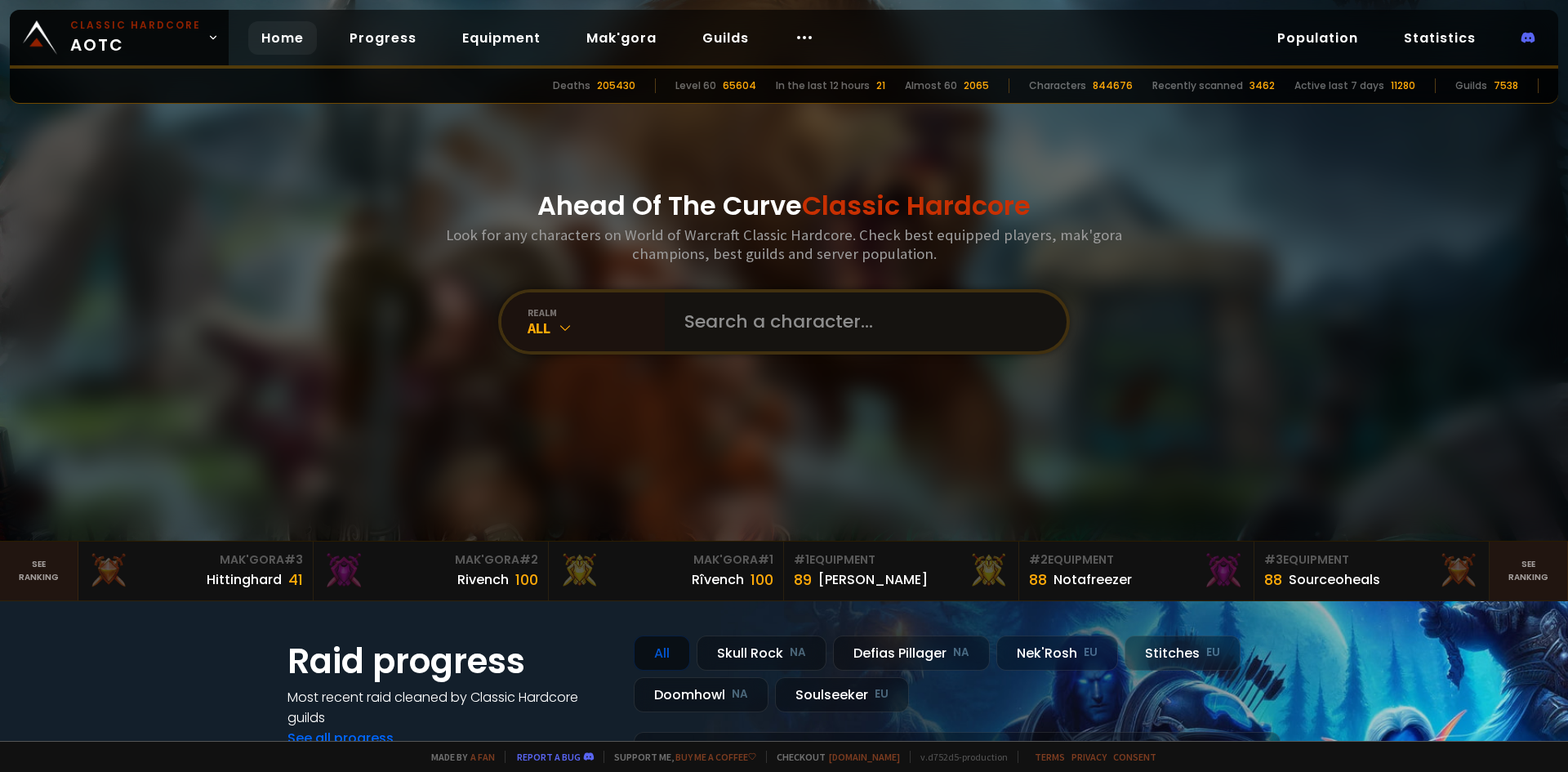
click at [833, 326] on input "text" at bounding box center [861, 322] width 373 height 59
type input "hospicroc"
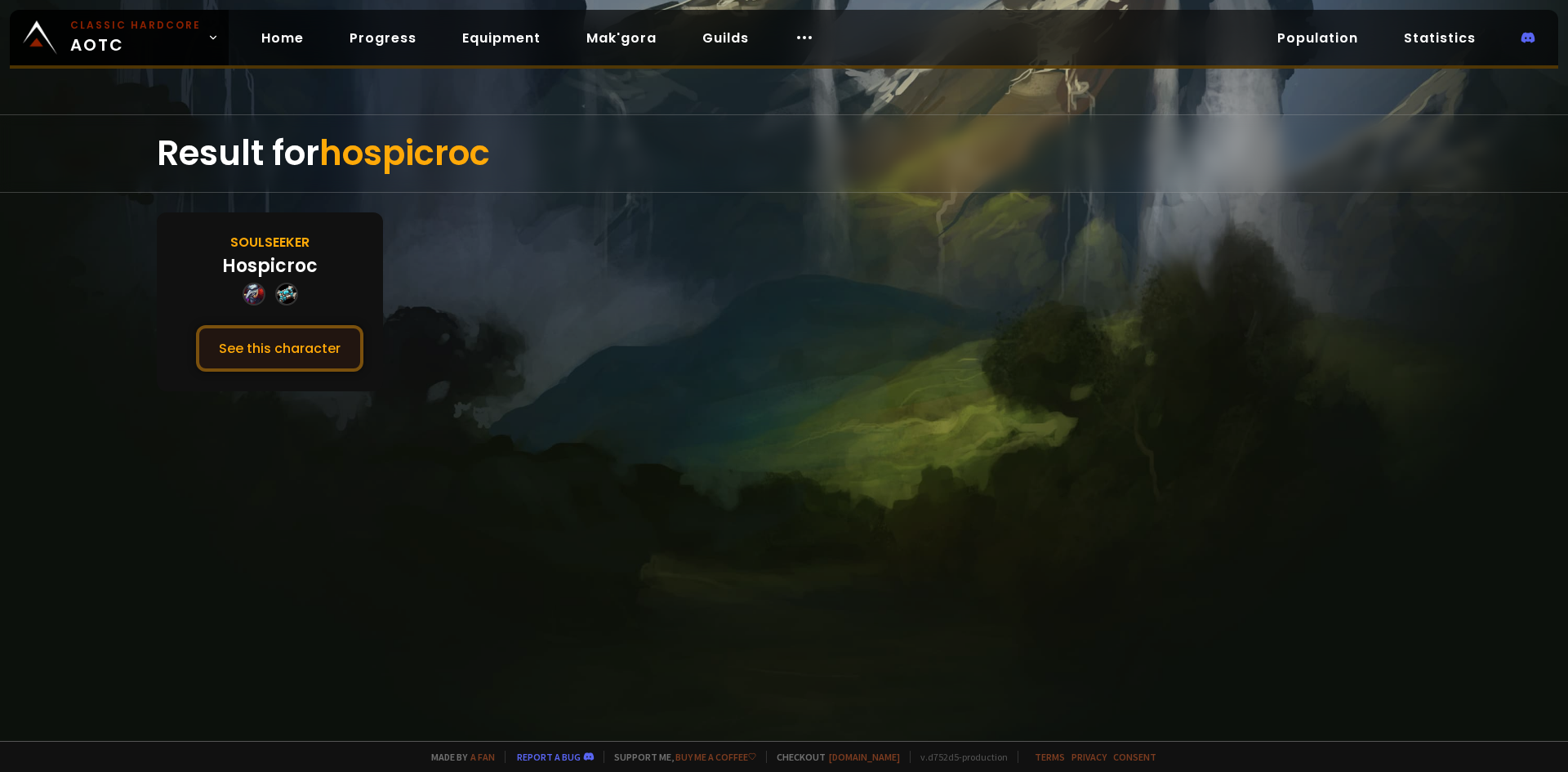
click at [340, 346] on button "See this character" at bounding box center [279, 348] width 167 height 46
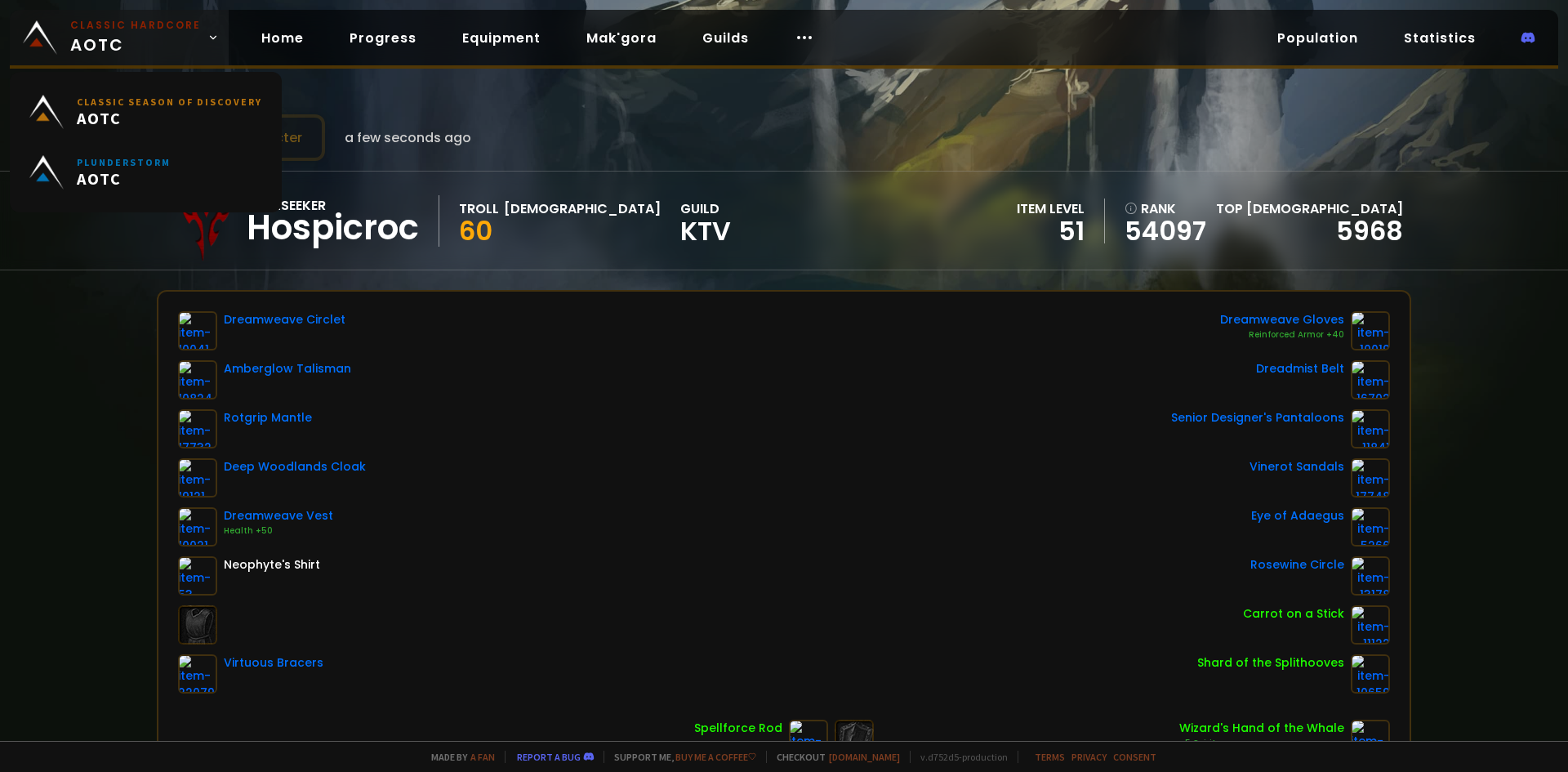
click at [128, 38] on span "Classic Hardcore AOTC" at bounding box center [135, 38] width 131 height 40
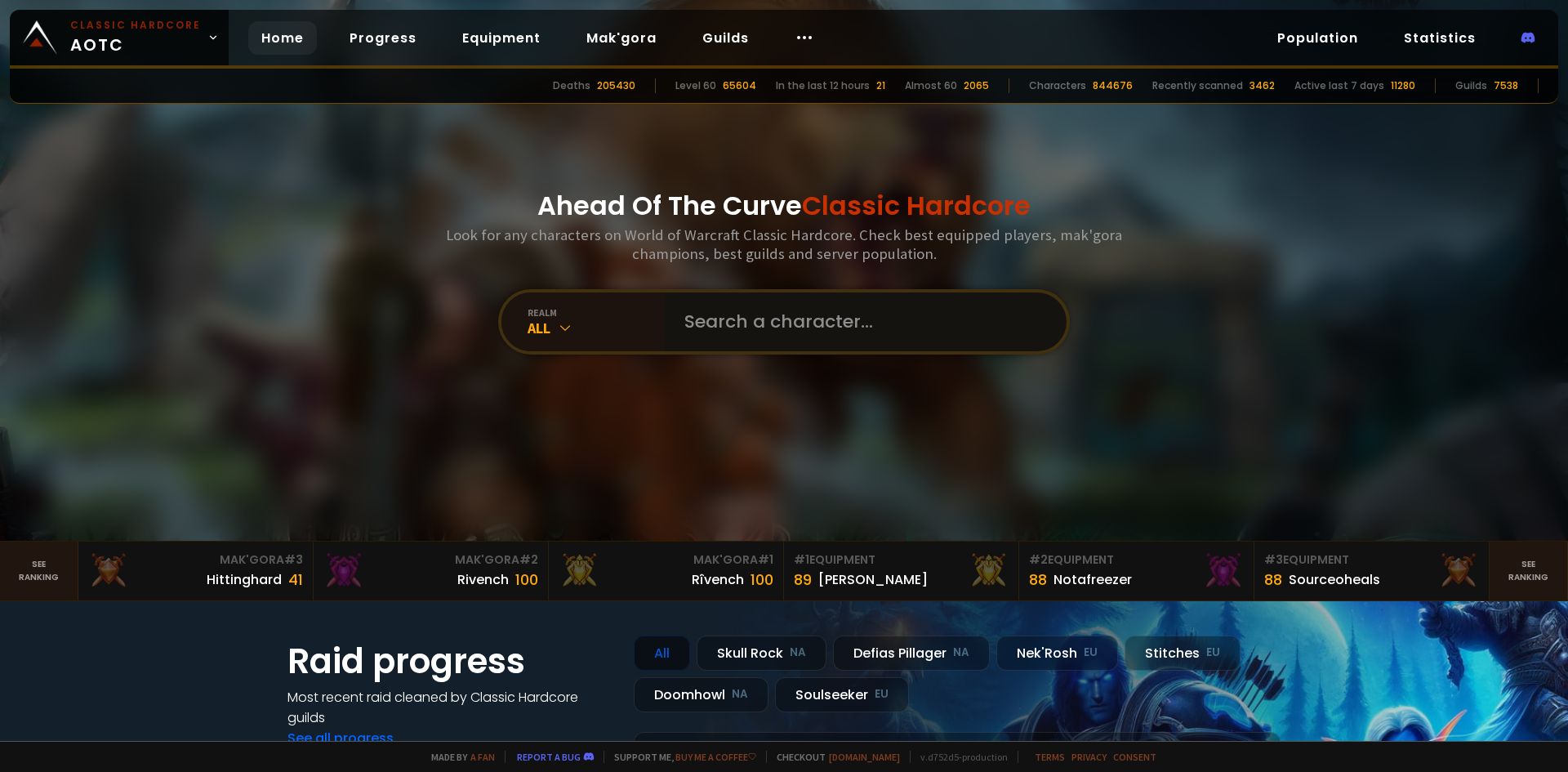
click at [827, 328] on input "text" at bounding box center [861, 322] width 373 height 59
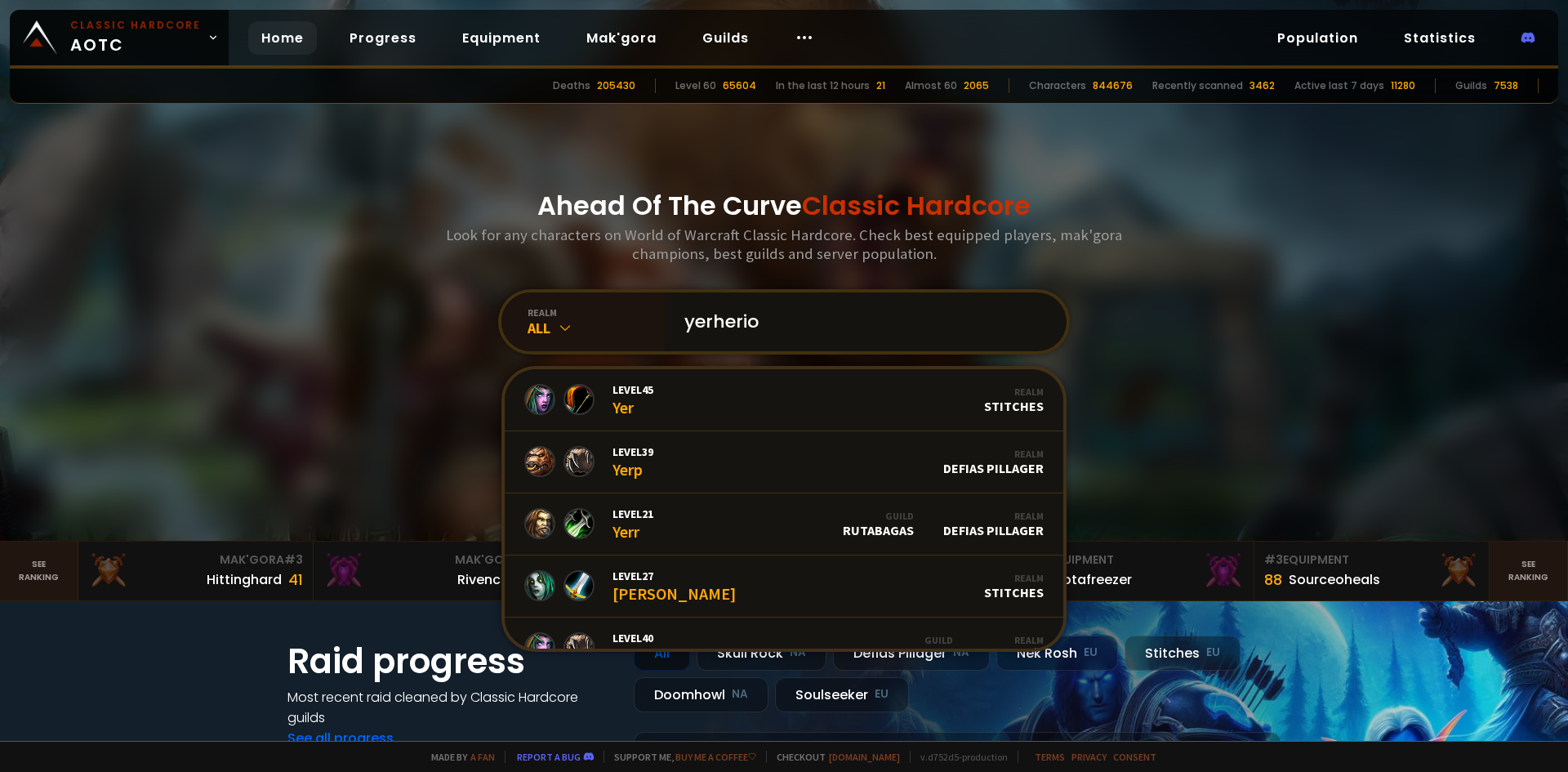
type input "yerherion"
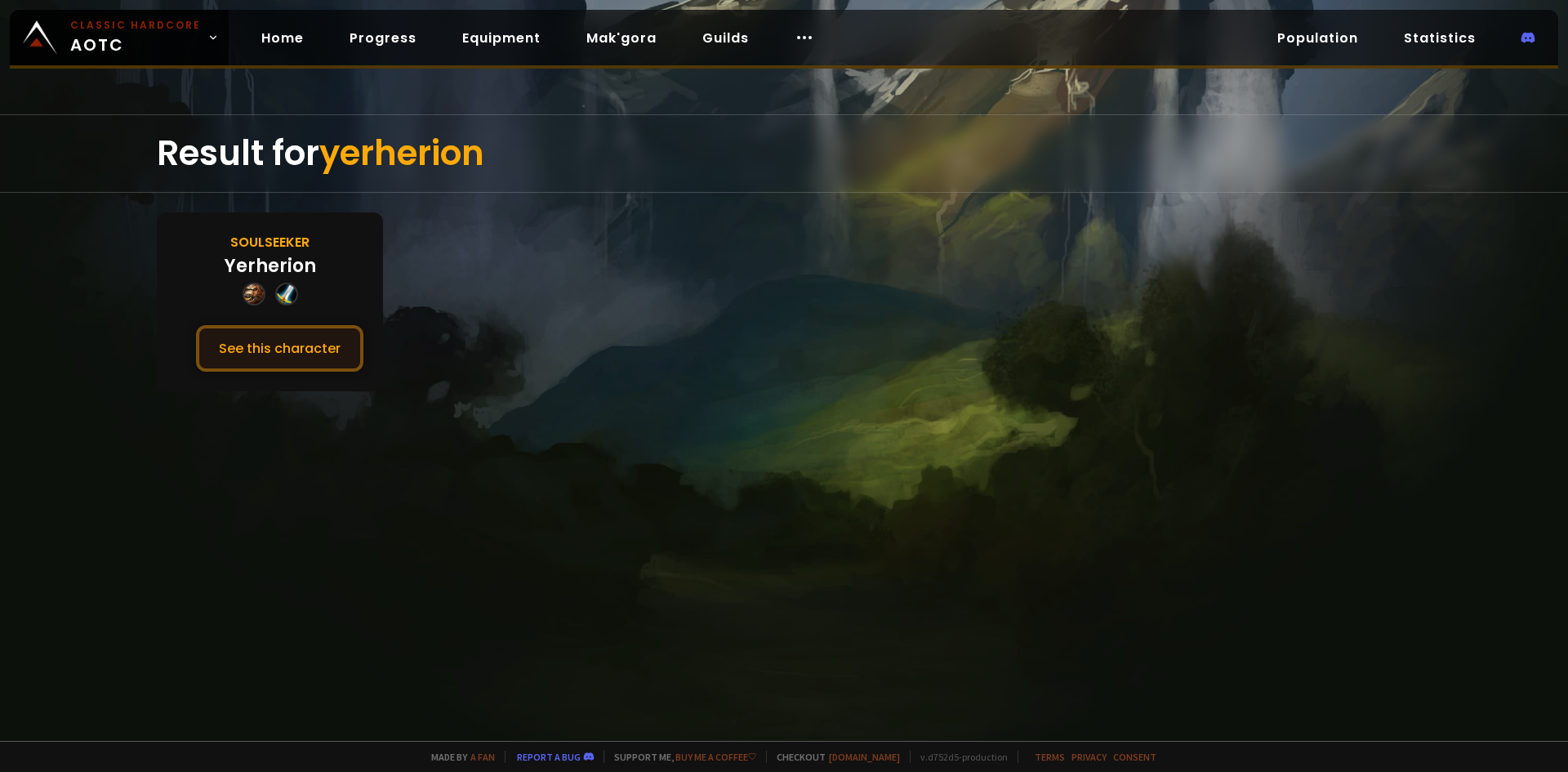
click at [340, 342] on button "See this character" at bounding box center [279, 348] width 167 height 46
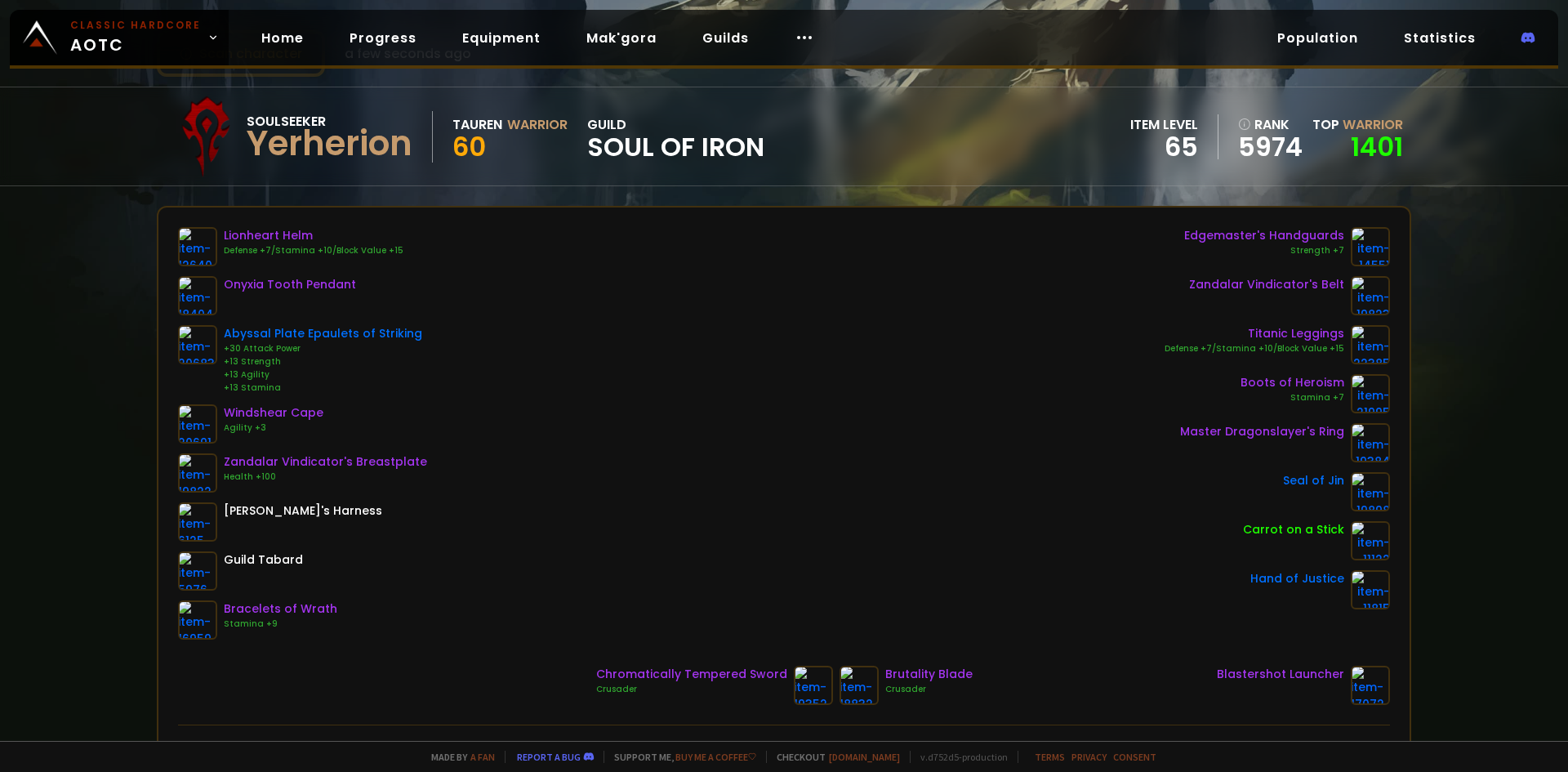
scroll to position [82, 0]
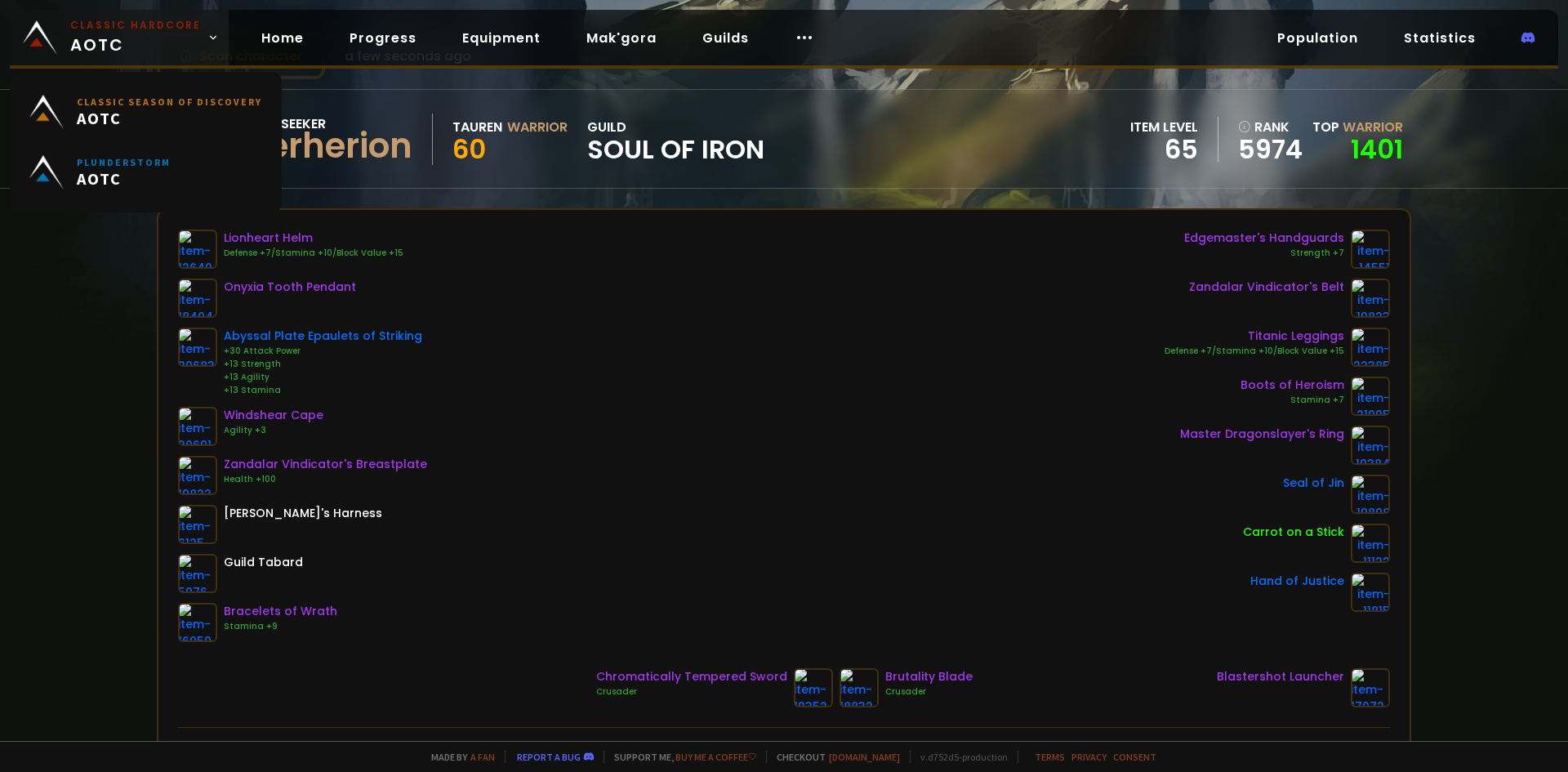
click at [96, 31] on small "Classic Hardcore" at bounding box center [135, 26] width 131 height 15
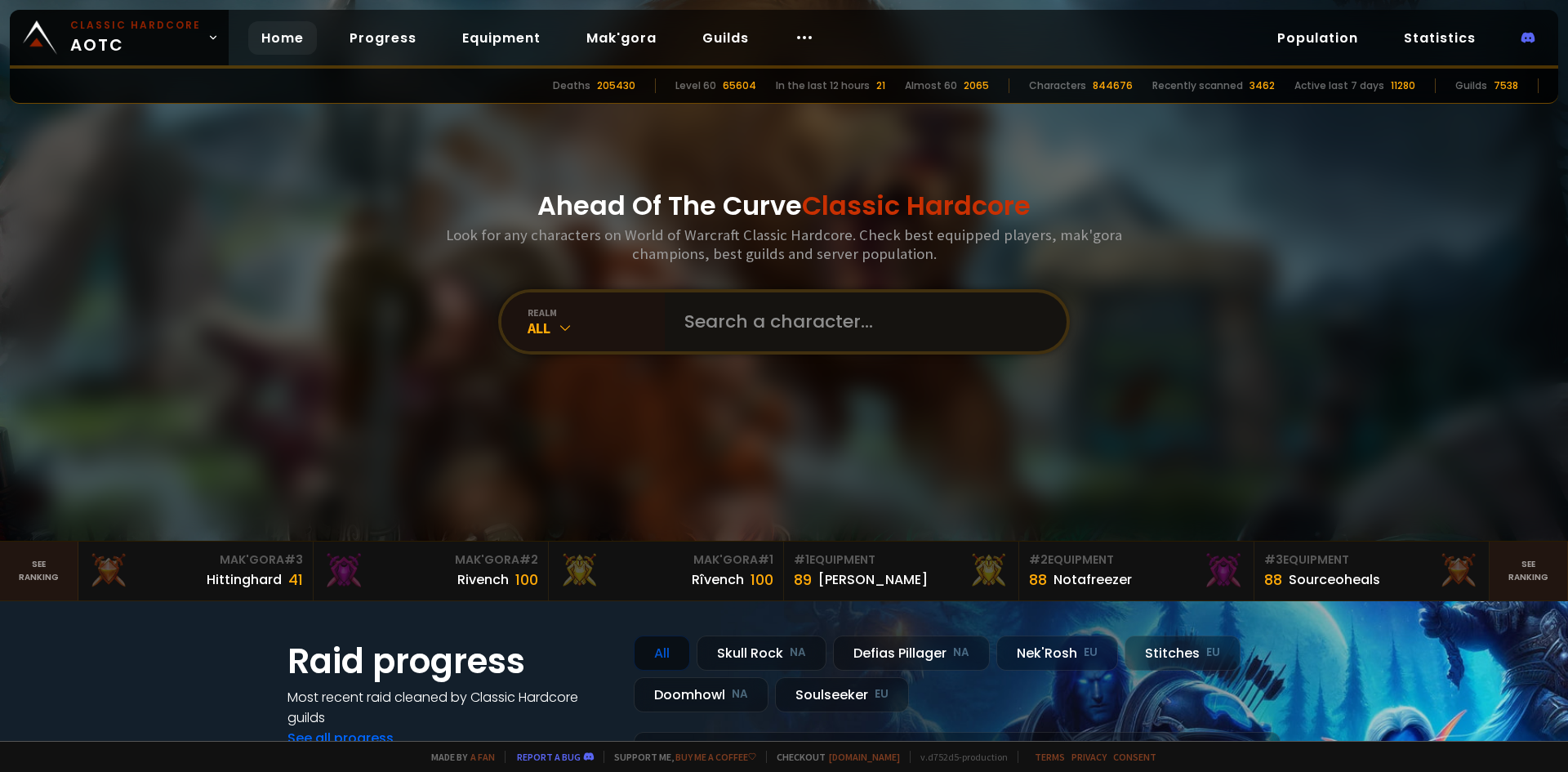
click at [760, 335] on input "text" at bounding box center [861, 322] width 373 height 59
type input "difortis"
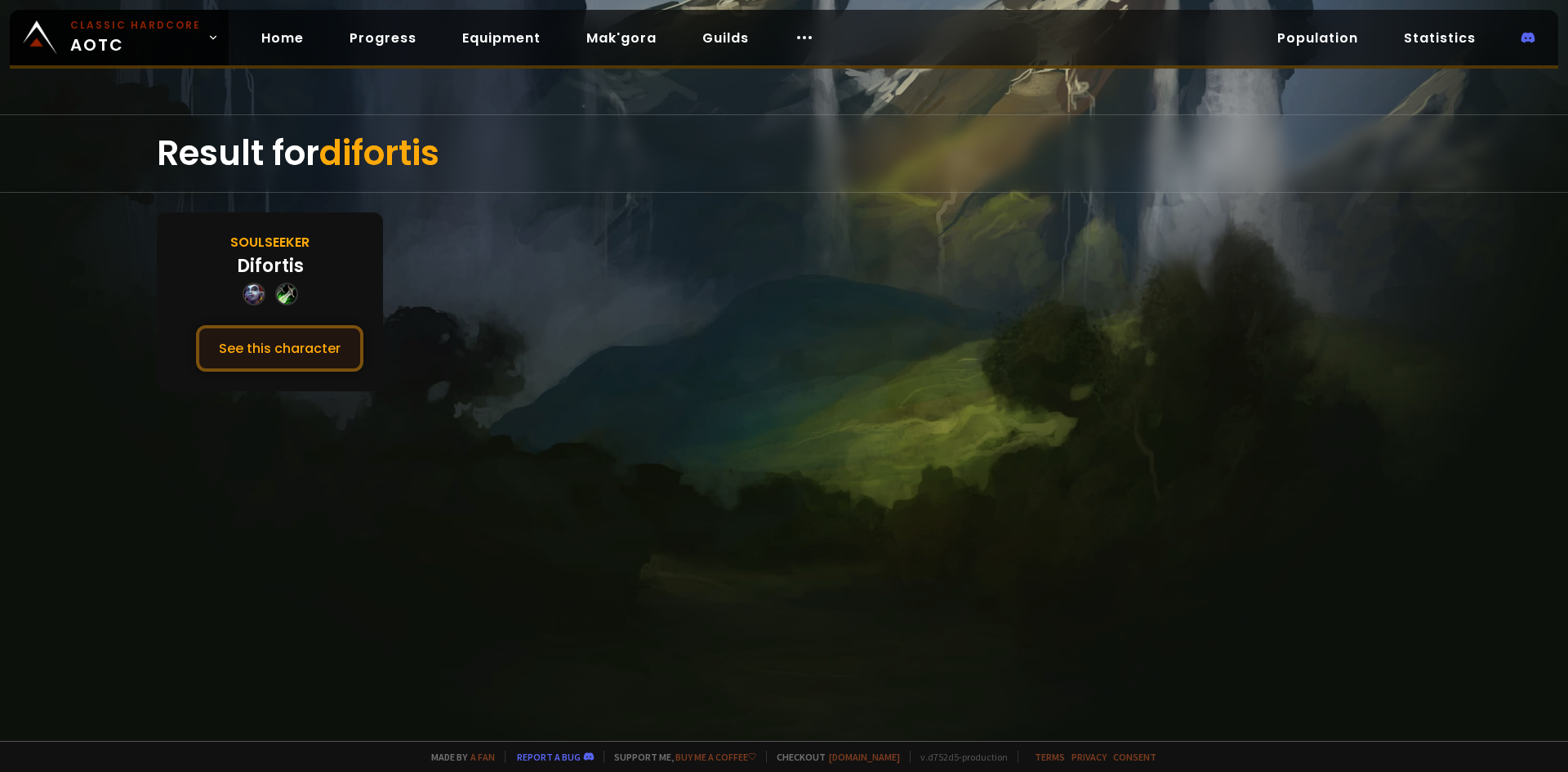
click at [307, 351] on button "See this character" at bounding box center [279, 348] width 167 height 46
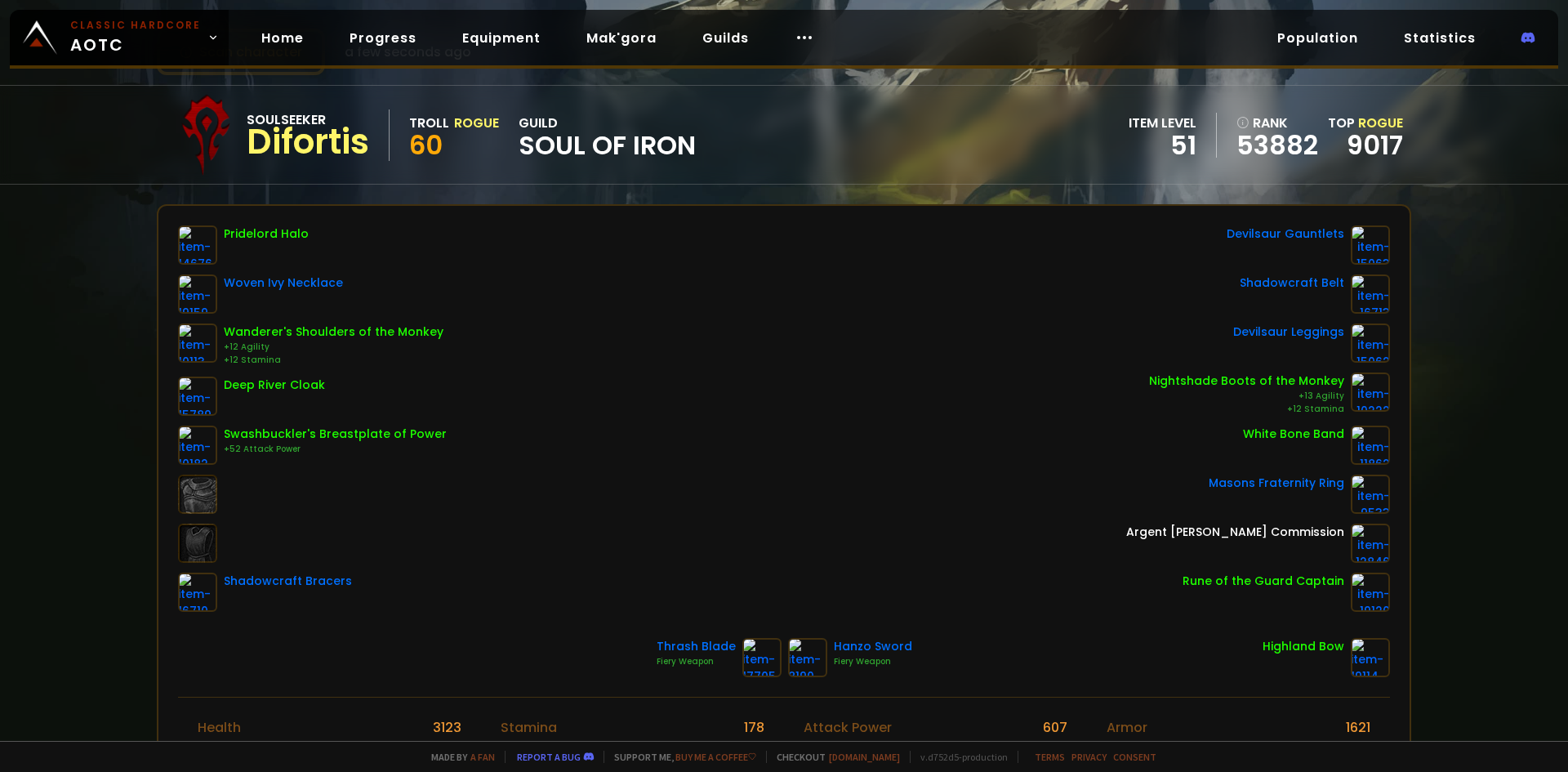
scroll to position [82, 0]
